Goal: Transaction & Acquisition: Purchase product/service

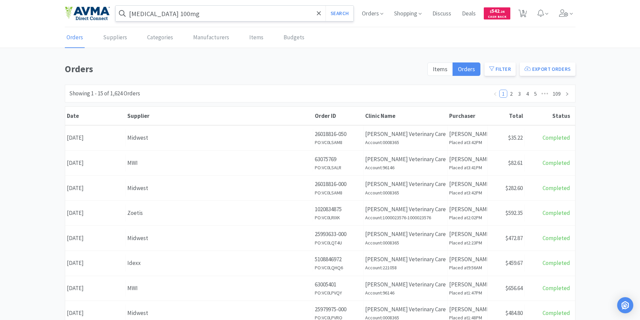
click at [208, 17] on input "[MEDICAL_DATA] 100mg" at bounding box center [235, 13] width 238 height 15
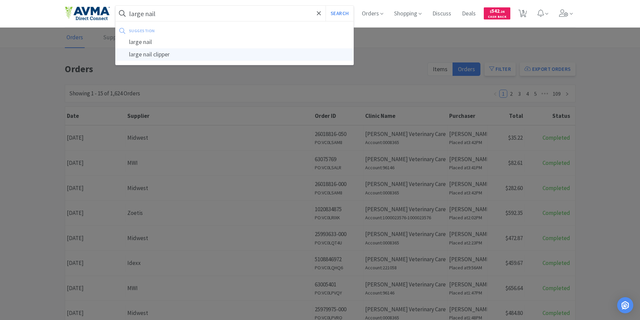
click at [148, 56] on div "large nail clipper" at bounding box center [235, 54] width 238 height 12
type input "large nail clipper"
select select "1"
select select "2"
select select "1"
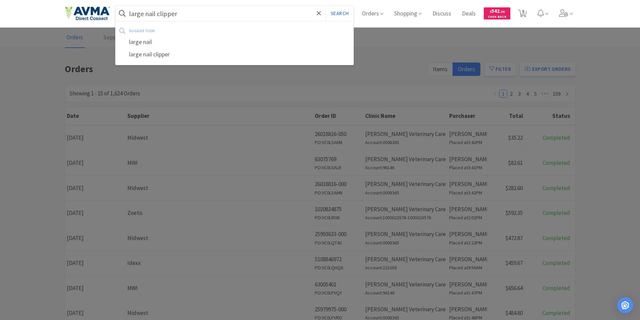
select select "1"
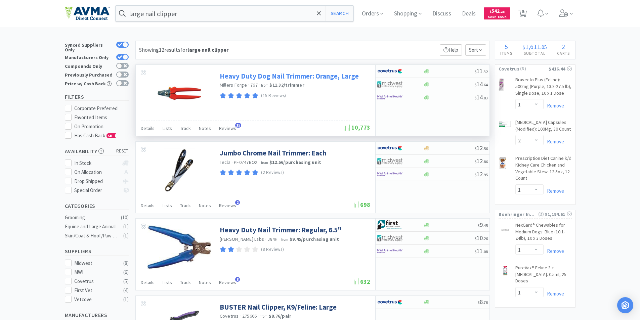
click at [241, 74] on link "Heavy Duty Dog Nail Trimmer: Orange, Large" at bounding box center [289, 76] width 139 height 9
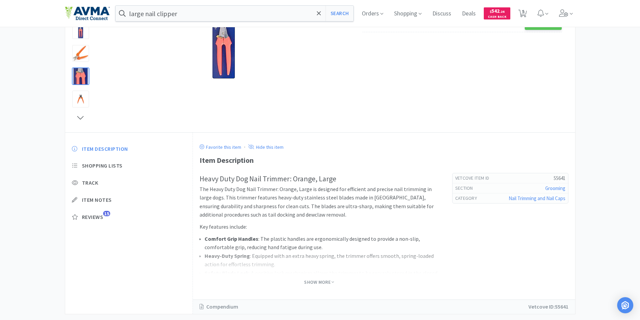
scroll to position [120, 0]
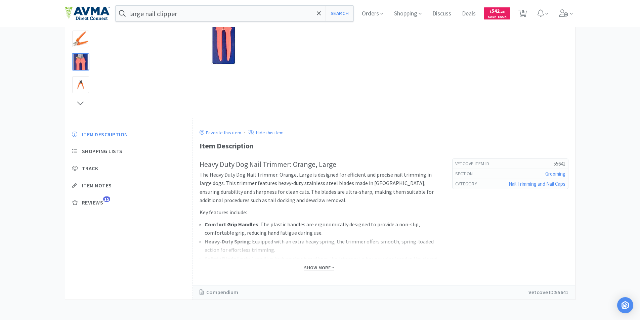
click at [314, 270] on span "Show More" at bounding box center [319, 268] width 30 height 6
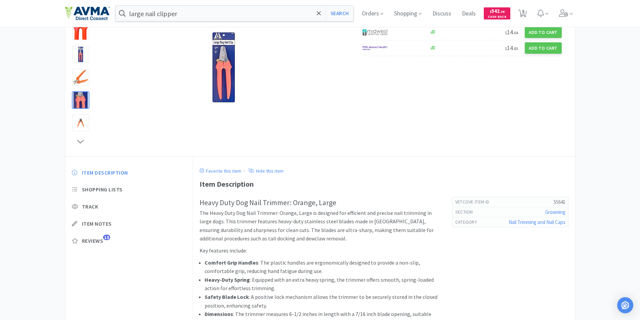
scroll to position [0, 0]
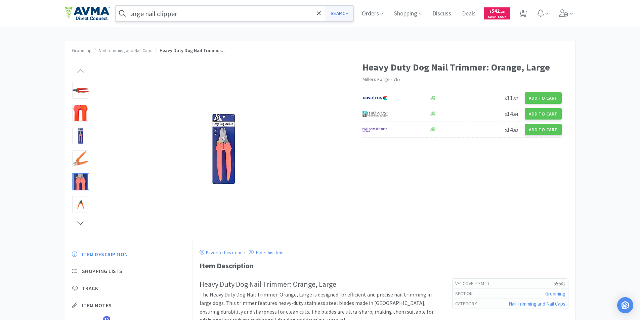
click at [345, 12] on button "Search" at bounding box center [339, 13] width 28 height 15
select select "1"
select select "2"
select select "1"
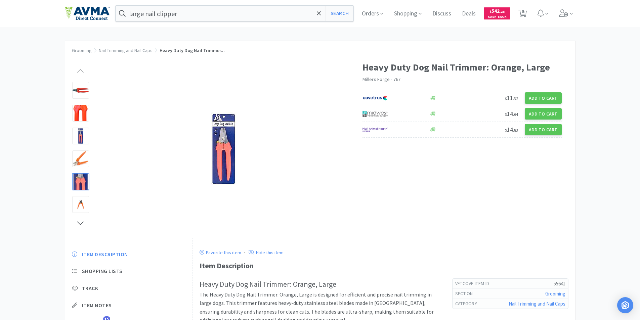
select select "1"
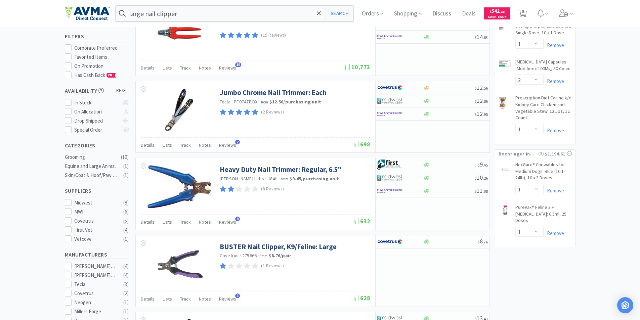
scroll to position [134, 0]
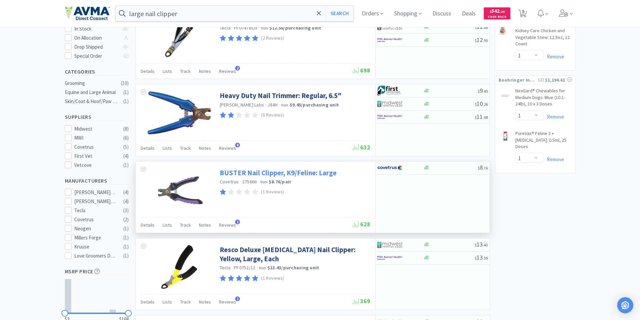
click at [252, 173] on link "BUSTER Nail Clipper, K9/Feline: Large" at bounding box center [278, 172] width 117 height 9
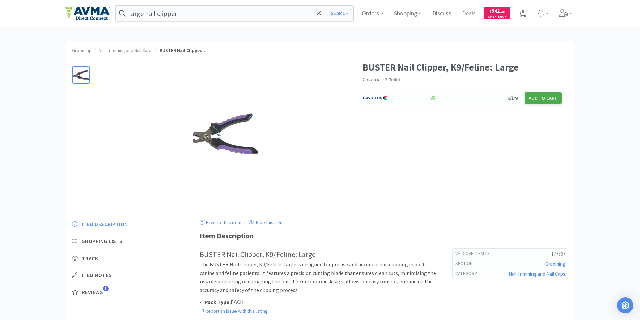
click at [538, 97] on button "Add to Cart" at bounding box center [543, 97] width 37 height 11
select select "1"
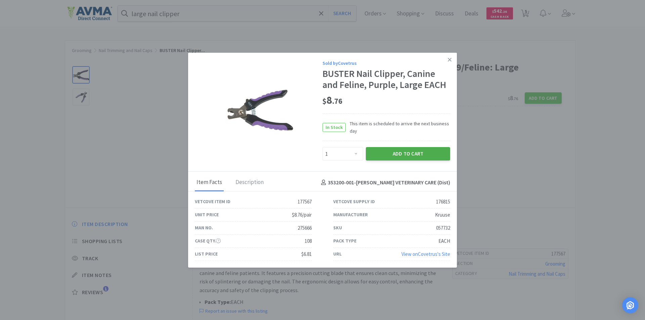
click at [390, 147] on button "Add to Cart" at bounding box center [408, 153] width 84 height 13
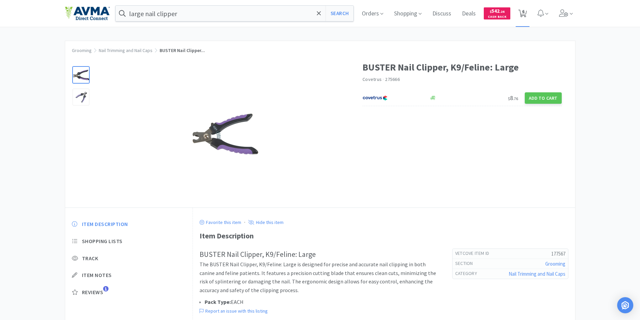
click at [524, 13] on span "6" at bounding box center [523, 11] width 2 height 27
select select "1"
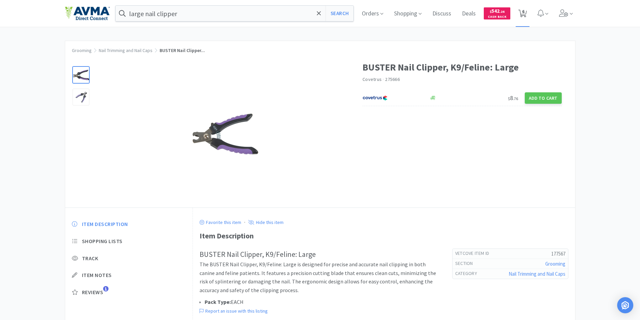
select select "2"
select select "1"
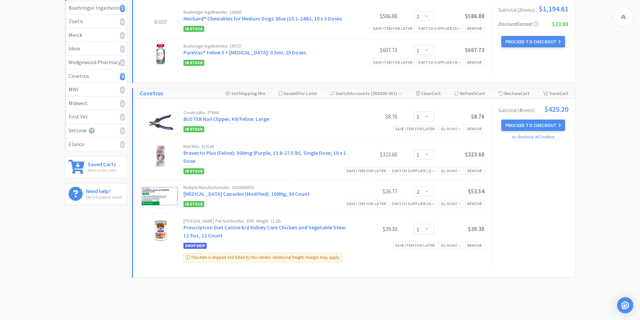
scroll to position [67, 0]
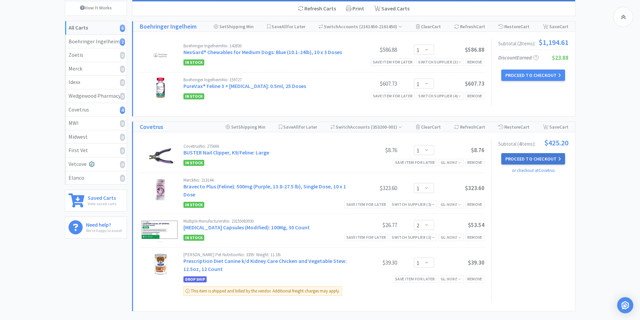
click at [529, 156] on button "Proceed to Checkout" at bounding box center [533, 158] width 64 height 11
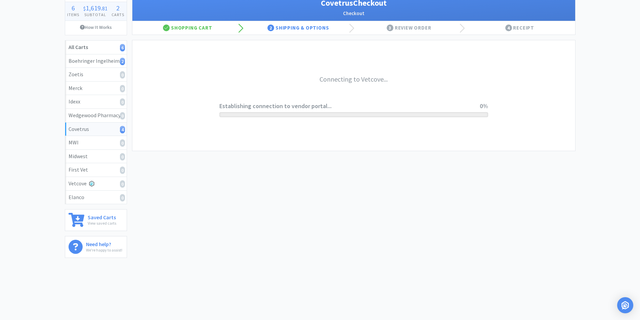
scroll to position [48, 0]
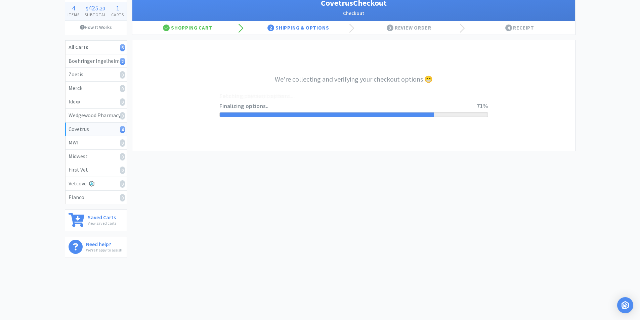
select select "9766590349354"
select select "cvt-standard-net"
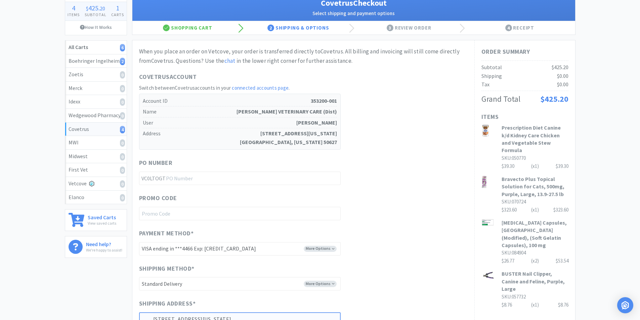
scroll to position [0, 0]
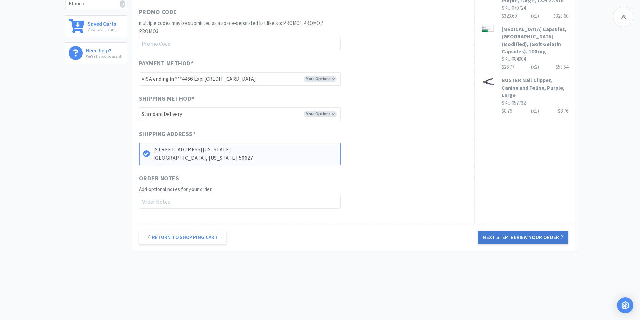
click at [505, 236] on button "Next Step: Review Your Order" at bounding box center [523, 237] width 90 height 13
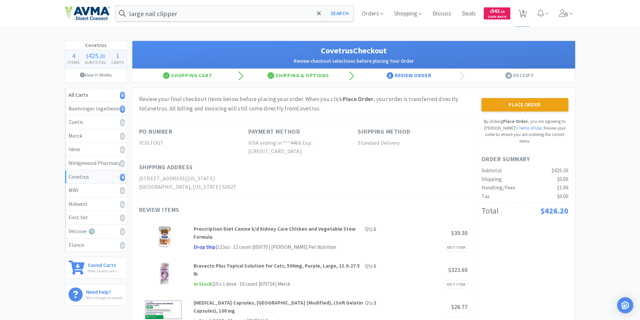
click at [512, 106] on button "Place Order" at bounding box center [524, 104] width 87 height 13
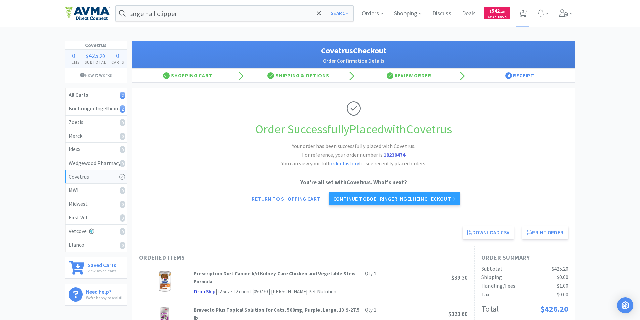
click at [376, 200] on link "Continue to Boehringer Ingelheim checkout" at bounding box center [394, 198] width 132 height 13
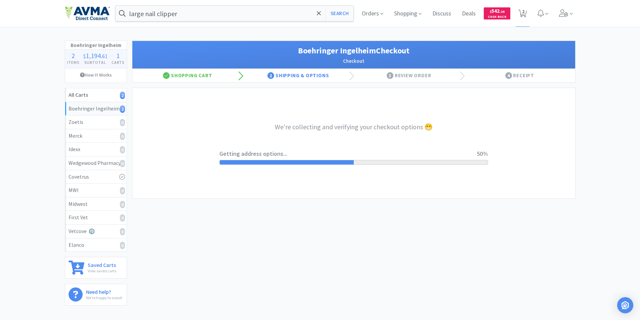
select select "invoice"
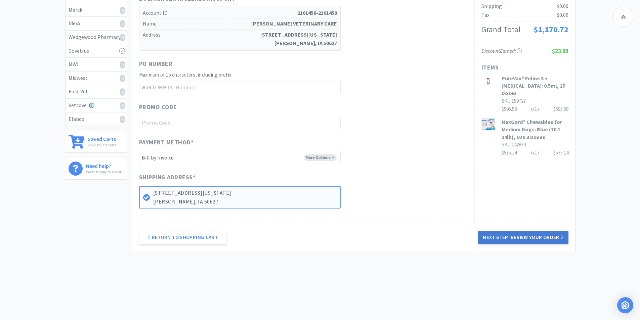
click at [519, 238] on button "Next Step: Review Your Order" at bounding box center [523, 237] width 90 height 13
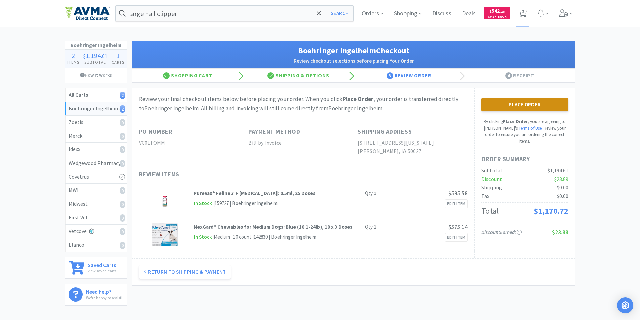
click at [517, 103] on button "Place Order" at bounding box center [524, 104] width 87 height 13
